Goal: Transaction & Acquisition: Purchase product/service

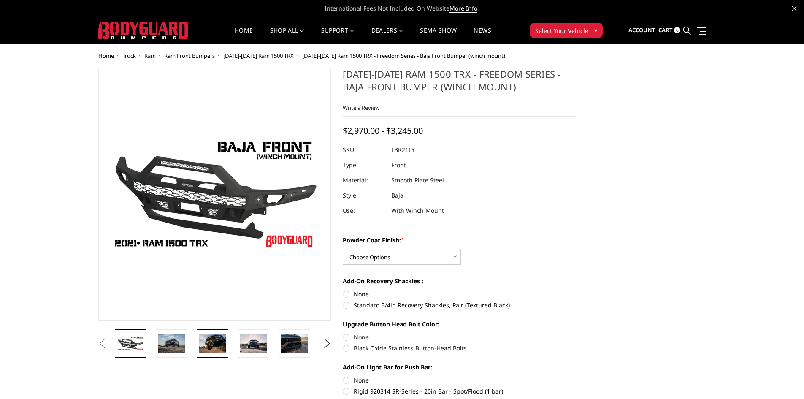
click at [212, 337] on img at bounding box center [212, 343] width 27 height 18
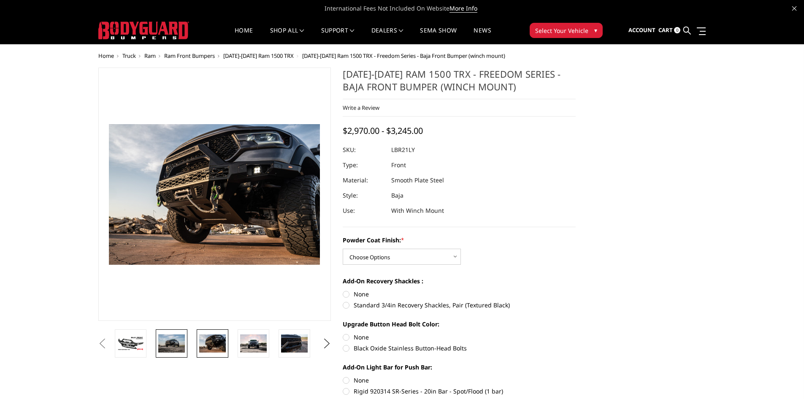
click at [174, 343] on img at bounding box center [171, 343] width 27 height 18
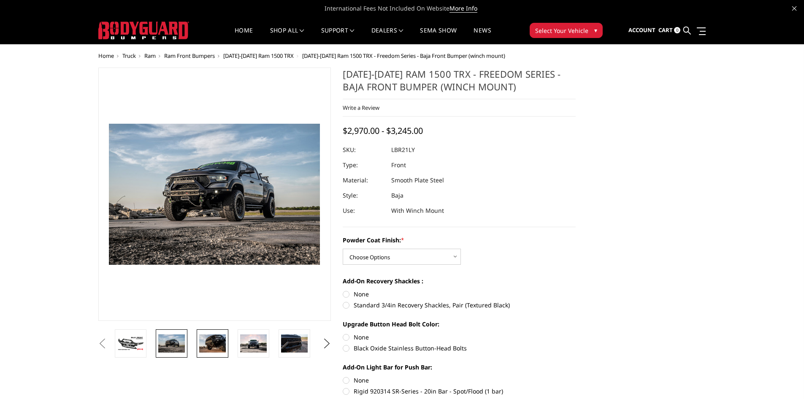
click at [220, 342] on img at bounding box center [212, 343] width 27 height 18
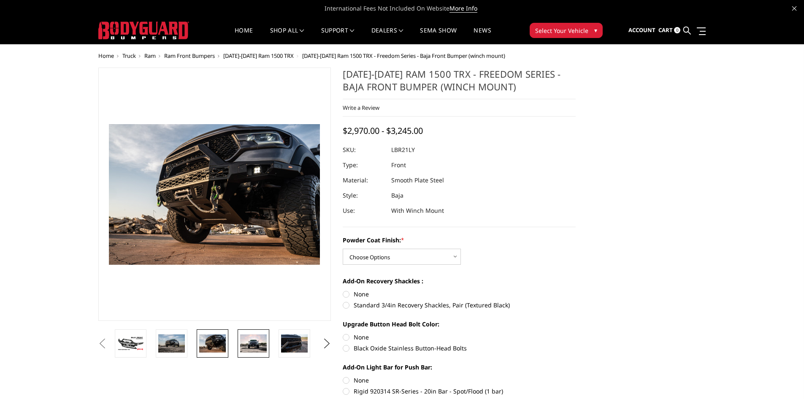
click at [250, 345] on img at bounding box center [253, 343] width 27 height 18
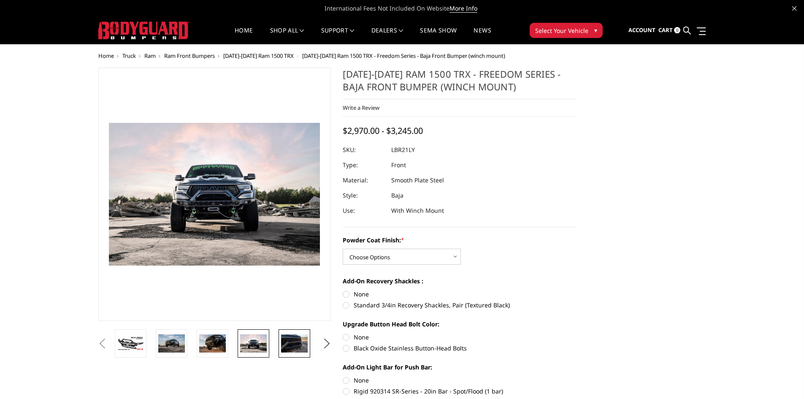
click at [294, 344] on img at bounding box center [294, 343] width 27 height 18
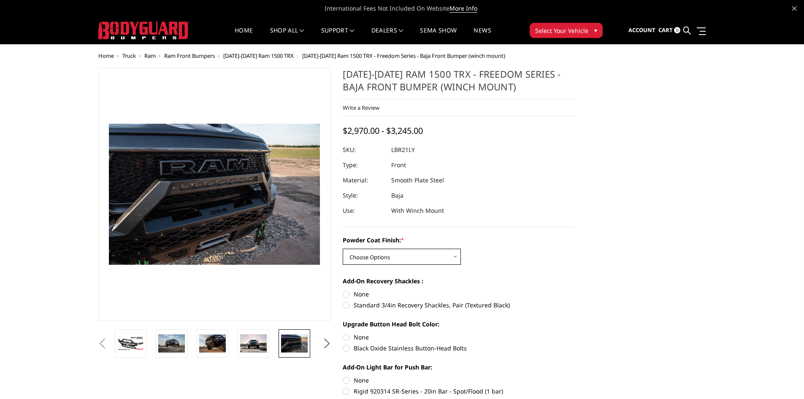
click at [391, 263] on select "Choose Options Bare Metal Textured Black Powder Coat" at bounding box center [402, 257] width 118 height 16
select select "3139"
click at [343, 249] on select "Choose Options Bare Metal Textured Black Powder Coat" at bounding box center [402, 257] width 118 height 16
click at [345, 304] on label "Standard 3/4in Recovery Shackles, Pair (Textured Black)" at bounding box center [459, 305] width 233 height 9
click at [576, 290] on input "Standard 3/4in Recovery Shackles, Pair (Textured Black)" at bounding box center [576, 290] width 0 height 0
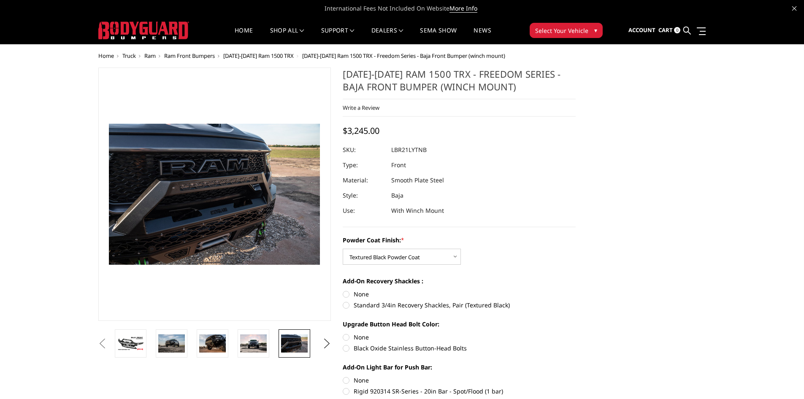
radio input "true"
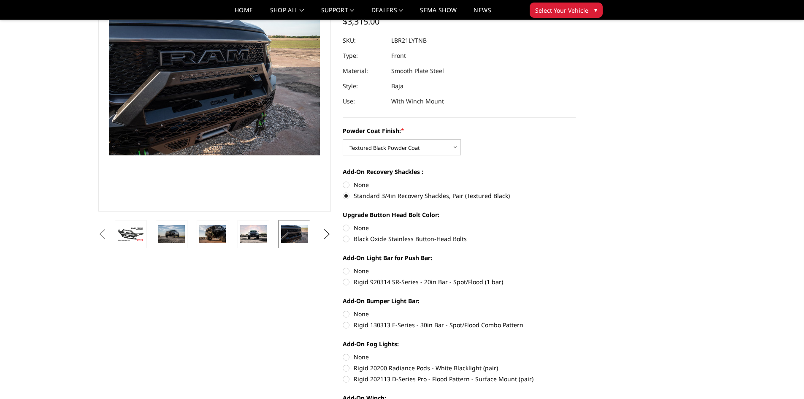
click at [346, 238] on label "Black Oxide Stainless Button-Head Bolts" at bounding box center [459, 238] width 233 height 9
click at [576, 224] on input "Black Oxide Stainless Button-Head Bolts" at bounding box center [576, 223] width 0 height 0
radio input "true"
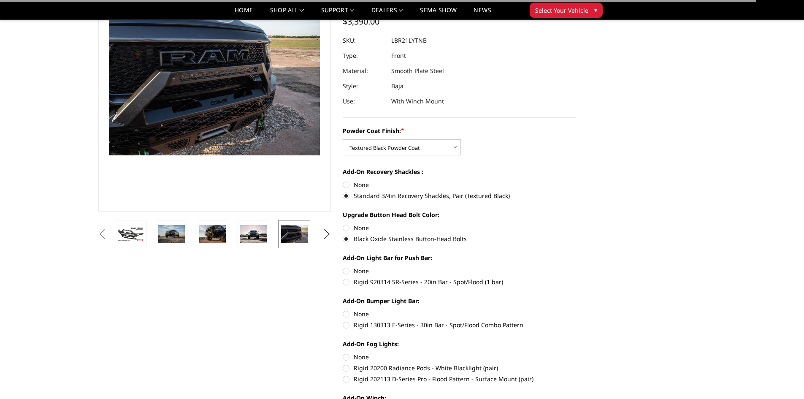
click at [343, 281] on section "[DATE]-[DATE] Ram 1500 TRX - Freedom Series - Baja Front Bumper (winch mount) W…" at bounding box center [459, 234] width 245 height 552
click at [344, 282] on label "Rigid 920314 SR-Series - 20in Bar - Spot/Flood (1 bar)" at bounding box center [459, 281] width 233 height 9
click at [576, 267] on input "Rigid 920314 SR-Series - 20in Bar - Spot/Flood (1 bar)" at bounding box center [576, 266] width 0 height 0
radio input "true"
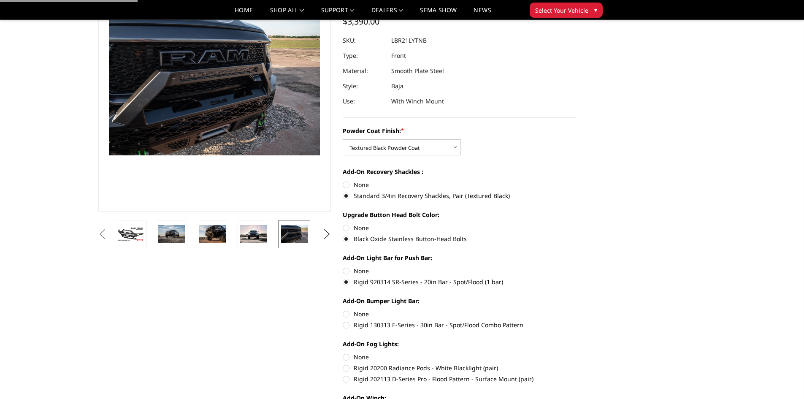
scroll to position [169, 0]
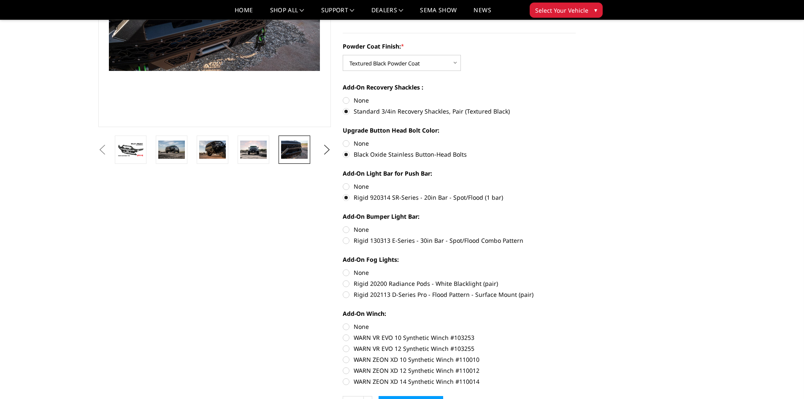
click at [348, 239] on label "Rigid 130313 E-Series - 30in Bar - Spot/Flood Combo Pattern" at bounding box center [459, 240] width 233 height 9
click at [576, 225] on input "Rigid 130313 E-Series - 30in Bar - Spot/Flood Combo Pattern" at bounding box center [576, 225] width 0 height 0
radio input "true"
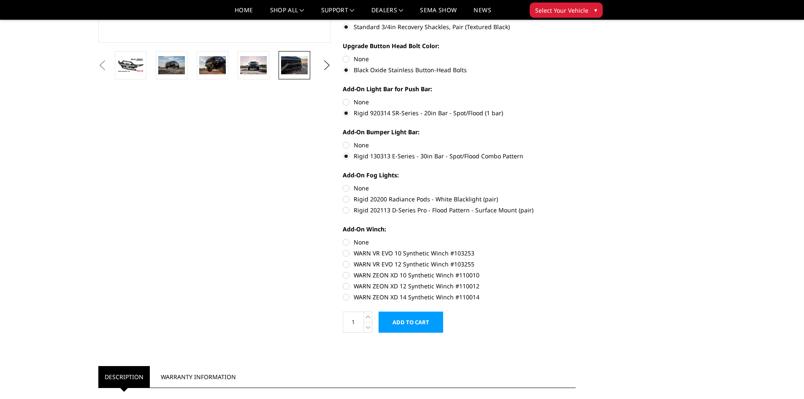
click at [348, 214] on label "Rigid 202113 D-Series Pro - Flood Pattern - Surface Mount (pair)" at bounding box center [459, 210] width 233 height 9
click at [576, 195] on input "Rigid 202113 D-Series Pro - Flood Pattern - Surface Mount (pair)" at bounding box center [576, 195] width 0 height 0
radio input "true"
click at [346, 296] on label "WARN ZEON XD 14 Synthetic Winch #110014" at bounding box center [459, 297] width 233 height 9
click at [576, 282] on input "WARN ZEON XD 14 Synthetic Winch #110014" at bounding box center [576, 282] width 0 height 0
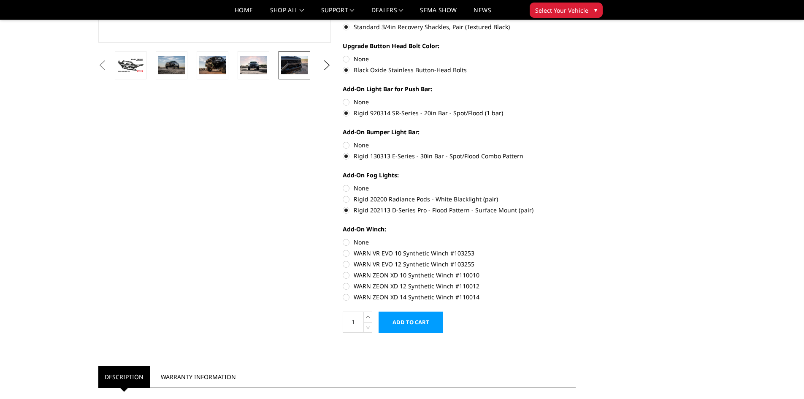
radio input "true"
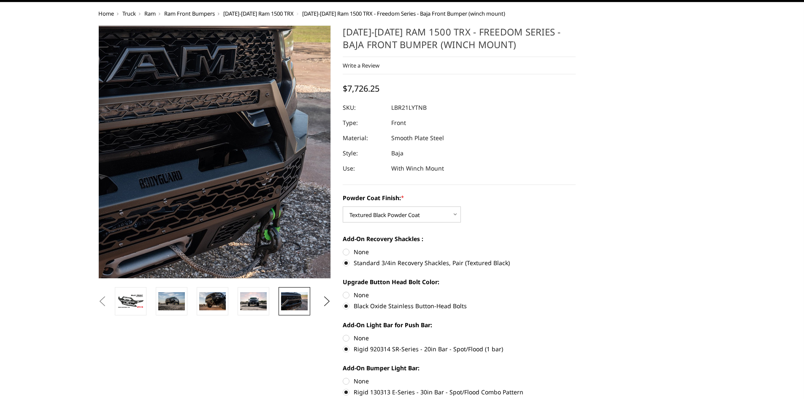
scroll to position [0, 0]
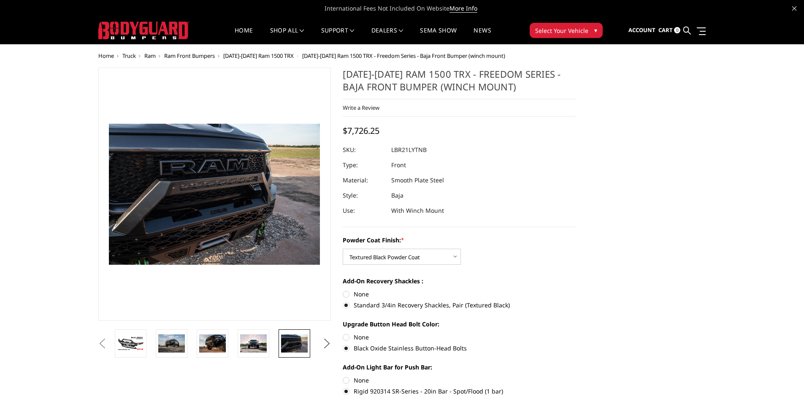
click at [327, 345] on button "Next" at bounding box center [326, 343] width 13 height 13
click at [299, 342] on img at bounding box center [294, 343] width 27 height 18
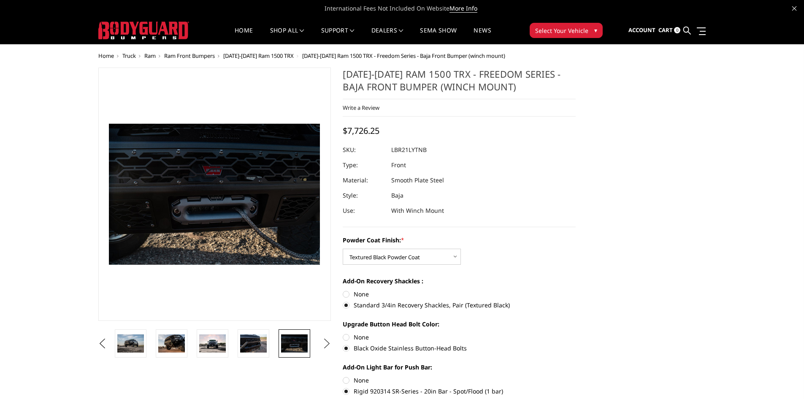
click at [323, 343] on button "Next" at bounding box center [326, 343] width 13 height 13
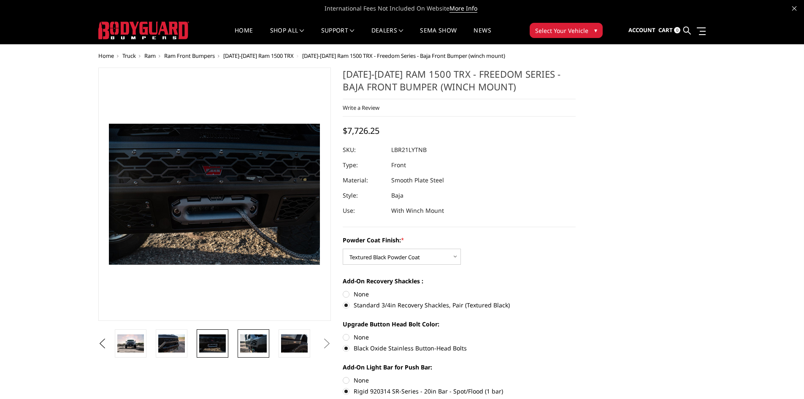
click at [262, 340] on img at bounding box center [253, 343] width 27 height 18
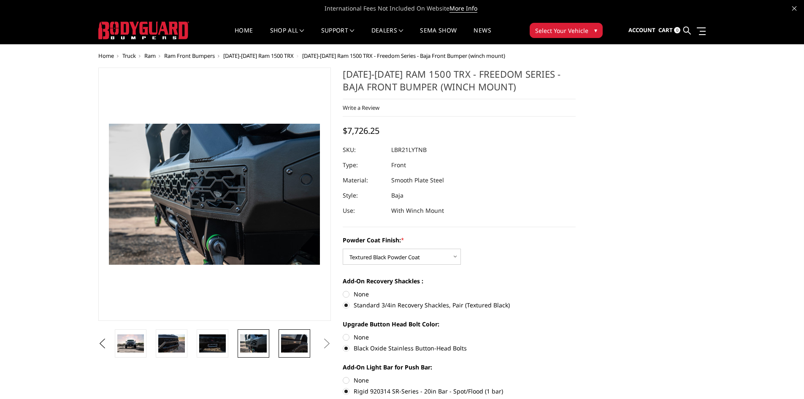
click at [286, 345] on img at bounding box center [294, 343] width 27 height 18
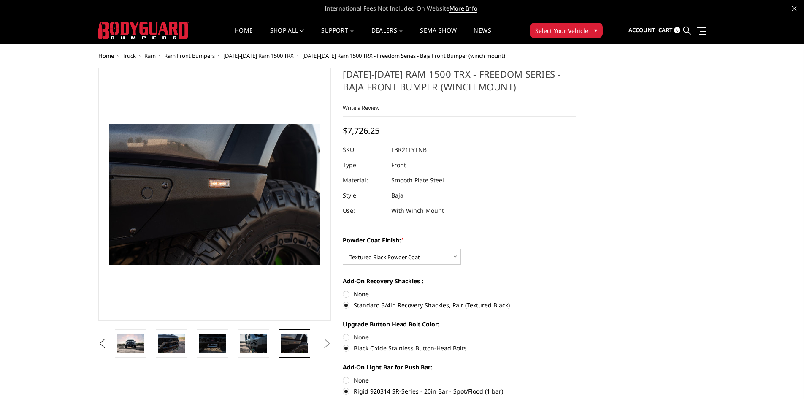
click at [326, 340] on button "Next" at bounding box center [326, 343] width 13 height 13
click at [250, 344] on img at bounding box center [253, 343] width 27 height 18
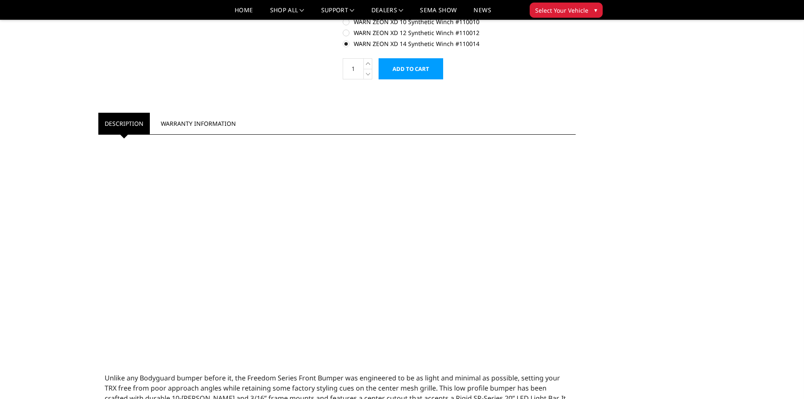
scroll to position [296, 0]
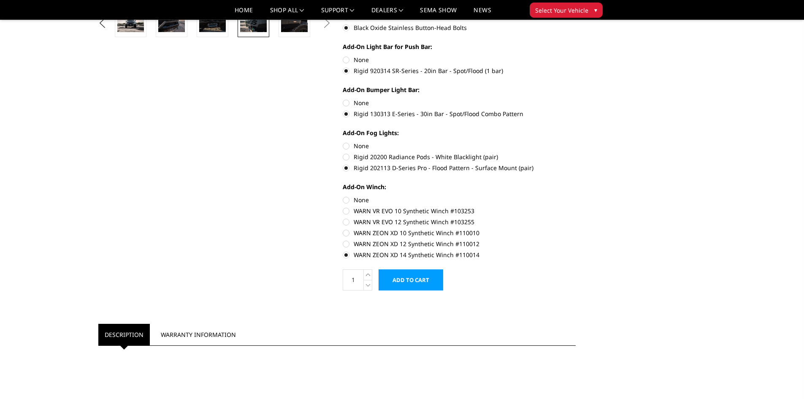
click at [348, 202] on label "None" at bounding box center [459, 199] width 233 height 9
click at [343, 196] on input "None" at bounding box center [343, 195] width 0 height 0
radio input "true"
click at [345, 256] on label "WARN ZEON XD 14 Synthetic Winch #110014" at bounding box center [459, 254] width 233 height 9
click at [576, 240] on input "WARN ZEON XD 14 Synthetic Winch #110014" at bounding box center [576, 239] width 0 height 0
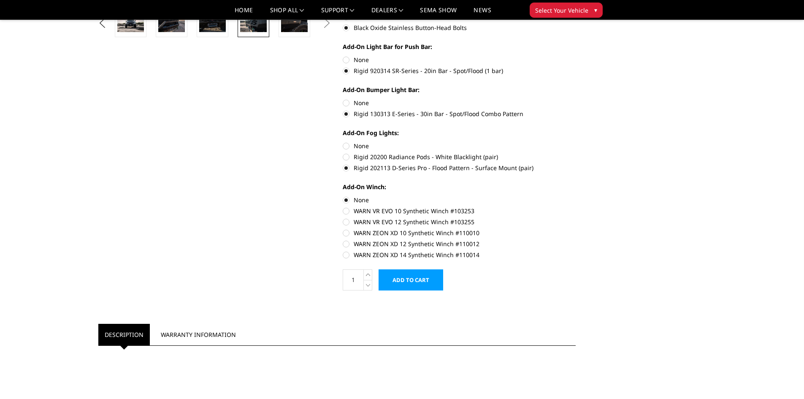
radio input "true"
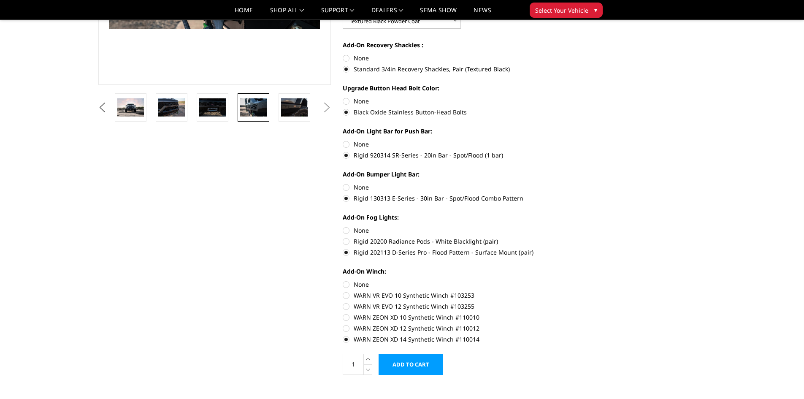
scroll to position [127, 0]
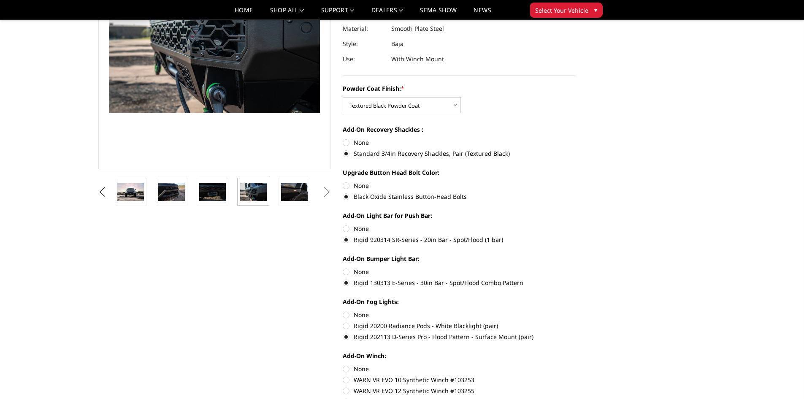
click at [346, 330] on div "Add-On Fog Lights: None Rigid 20200 Radiance Pods - White Blacklight (pair) Rig…" at bounding box center [459, 318] width 233 height 42
click at [346, 326] on label "Rigid 20200 Radiance Pods - White Blacklight (pair)" at bounding box center [459, 325] width 233 height 9
click at [576, 311] on input "Rigid 20200 Radiance Pods - White Blacklight (pair)" at bounding box center [576, 310] width 0 height 0
radio input "true"
click at [346, 336] on label "Rigid 202113 D-Series Pro - Flood Pattern - Surface Mount (pair)" at bounding box center [459, 336] width 233 height 9
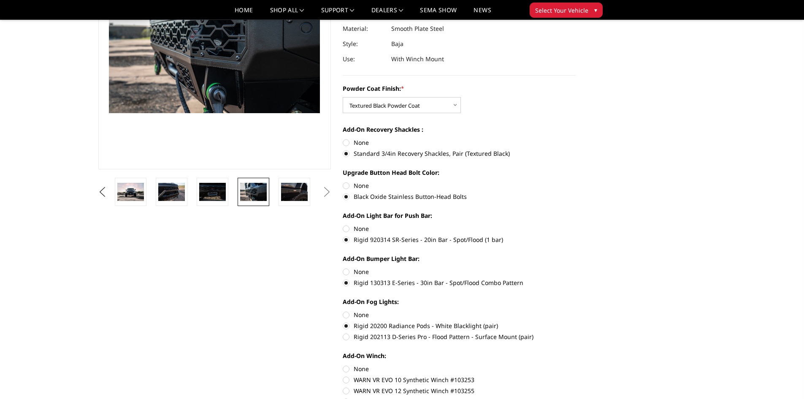
click at [576, 322] on input "Rigid 202113 D-Series Pro - Flood Pattern - Surface Mount (pair)" at bounding box center [576, 321] width 0 height 0
radio input "true"
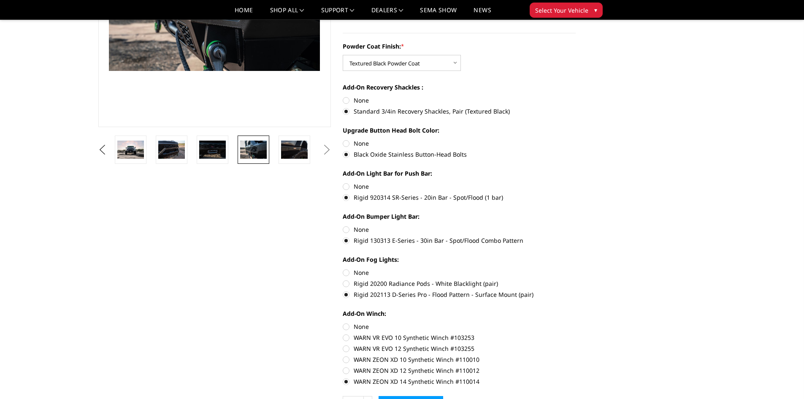
scroll to position [253, 0]
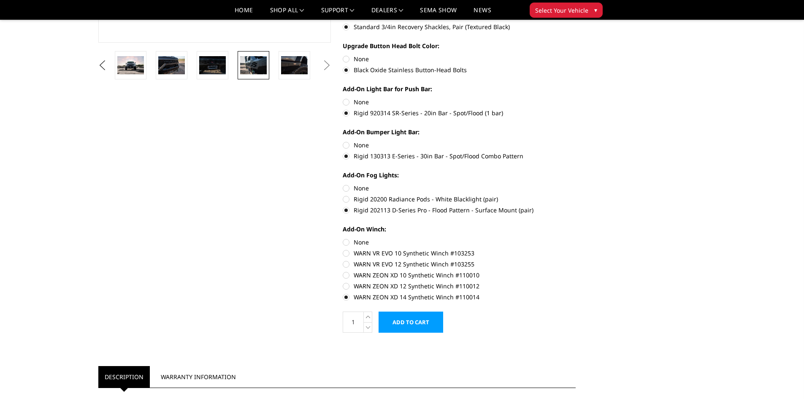
click at [346, 288] on label "WARN ZEON XD 12 Synthetic Winch #110012" at bounding box center [459, 286] width 233 height 9
click at [576, 271] on input "WARN ZEON XD 12 Synthetic Winch #110012" at bounding box center [576, 271] width 0 height 0
radio input "true"
drag, startPoint x: 347, startPoint y: 297, endPoint x: 367, endPoint y: 298, distance: 19.9
click at [347, 297] on label "WARN ZEON XD 14 Synthetic Winch #110014" at bounding box center [459, 297] width 233 height 9
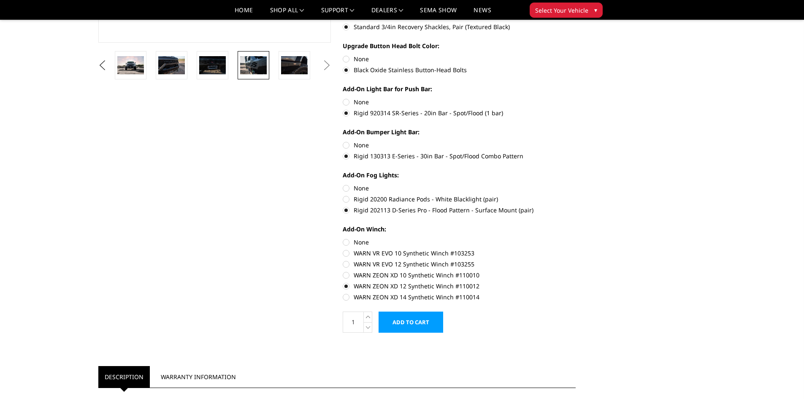
click at [576, 282] on input "WARN ZEON XD 14 Synthetic Winch #110014" at bounding box center [576, 282] width 0 height 0
radio input "true"
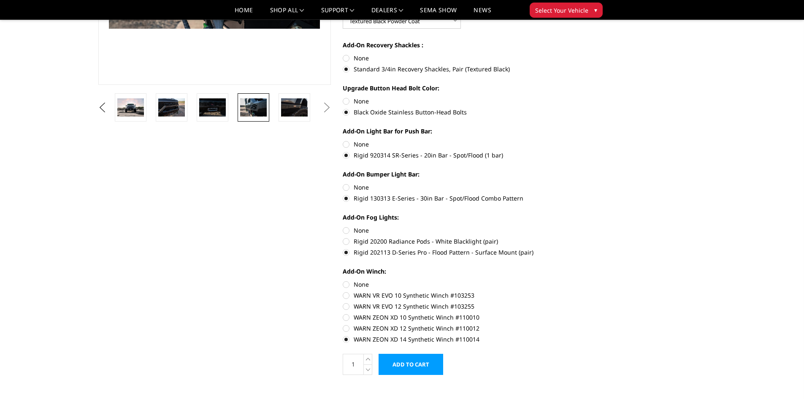
scroll to position [296, 0]
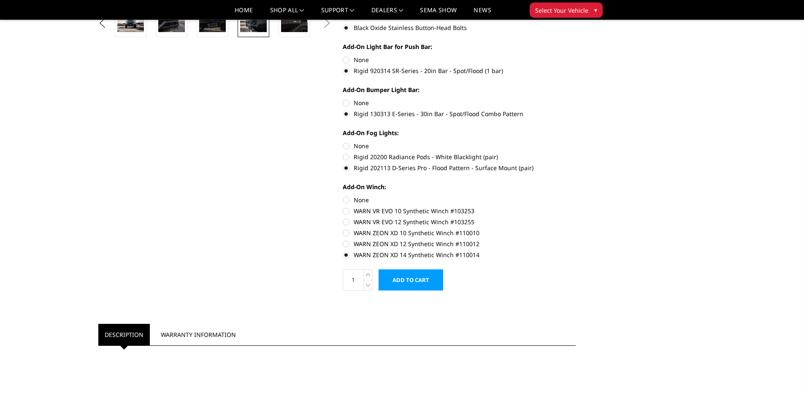
click at [345, 210] on label "WARN VR EVO 10 Synthetic Winch #103253" at bounding box center [459, 210] width 233 height 9
click at [576, 196] on input "WARN VR EVO 10 Synthetic Winch #103253" at bounding box center [576, 195] width 0 height 0
radio input "true"
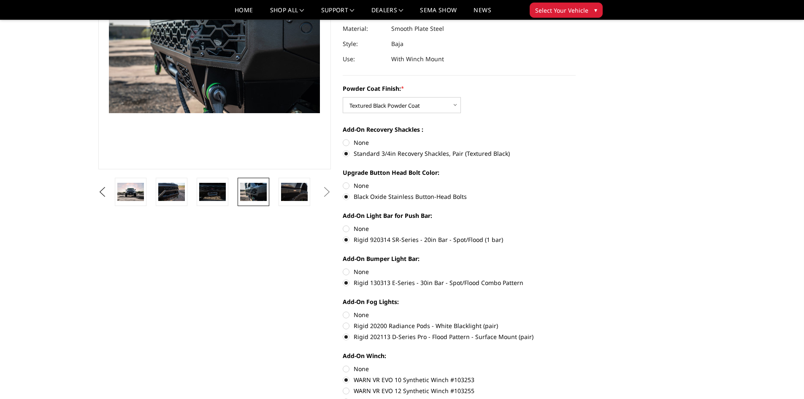
scroll to position [253, 0]
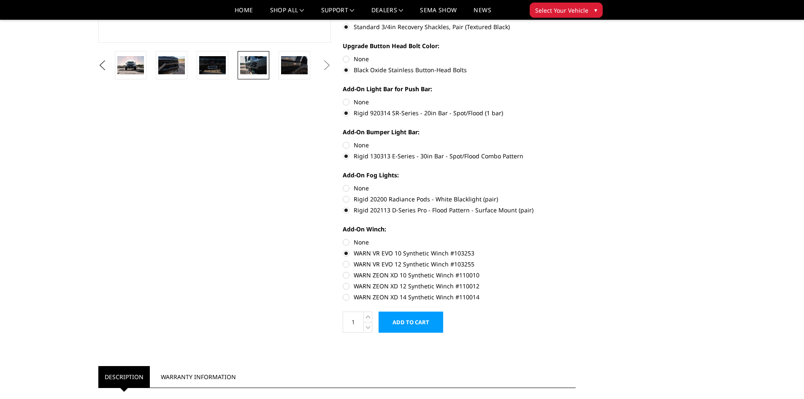
drag, startPoint x: 484, startPoint y: 299, endPoint x: 369, endPoint y: 294, distance: 115.4
click at [373, 294] on label "WARN ZEON XD 14 Synthetic Winch #110014" at bounding box center [459, 297] width 233 height 9
click at [576, 282] on input "WARN ZEON XD 14 Synthetic Winch #110014" at bounding box center [576, 282] width 0 height 0
radio input "true"
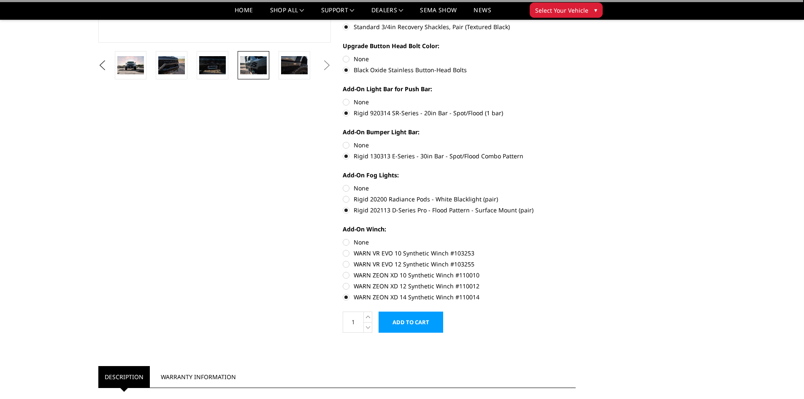
click at [362, 296] on label "WARN ZEON XD 14 Synthetic Winch #110014" at bounding box center [459, 297] width 233 height 9
click at [576, 282] on input "WARN ZEON XD 14 Synthetic Winch #110014" at bounding box center [576, 282] width 0 height 0
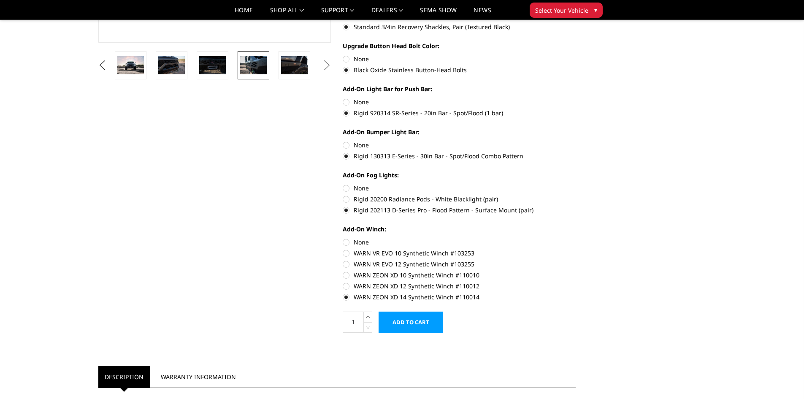
click at [362, 296] on label "WARN ZEON XD 14 Synthetic Winch #110014" at bounding box center [459, 297] width 233 height 9
click at [576, 282] on input "WARN ZEON XD 14 Synthetic Winch #110014" at bounding box center [576, 282] width 0 height 0
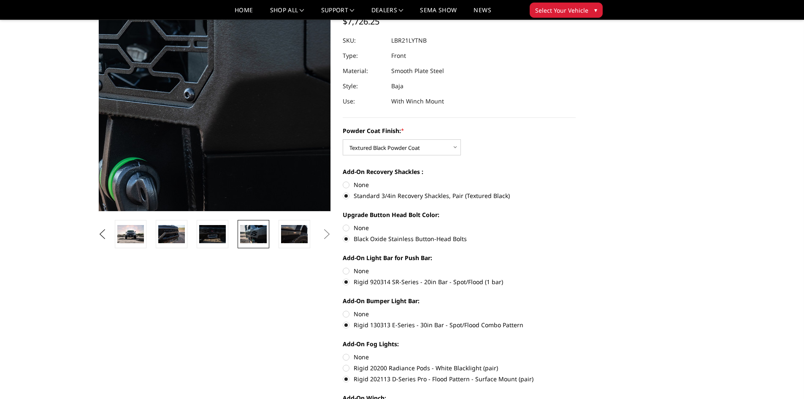
scroll to position [0, 0]
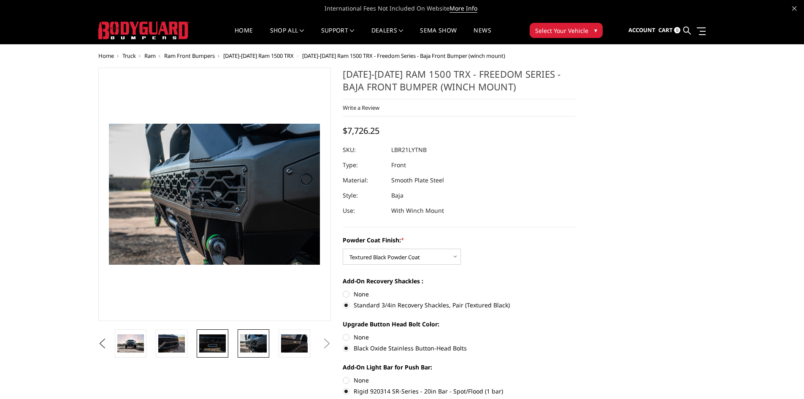
click at [212, 338] on img at bounding box center [212, 343] width 27 height 18
